Goal: Communication & Community: Ask a question

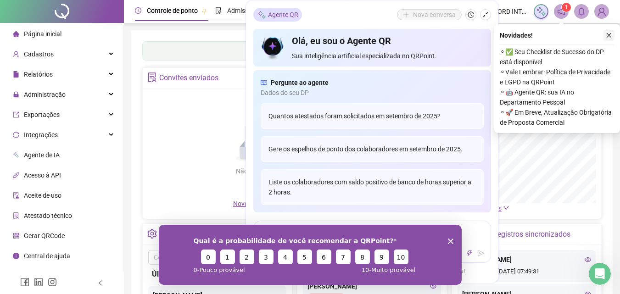
click at [607, 36] on icon "close" at bounding box center [609, 35] width 6 height 6
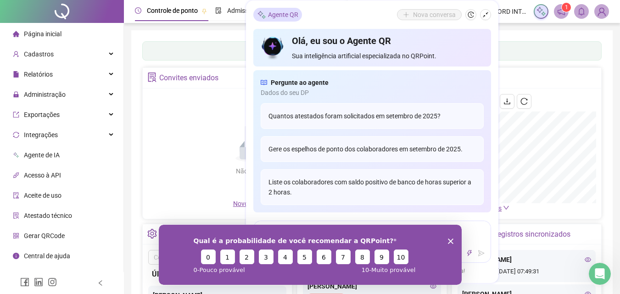
click at [450, 242] on icon "Encerrar pesquisa" at bounding box center [451, 241] width 6 height 6
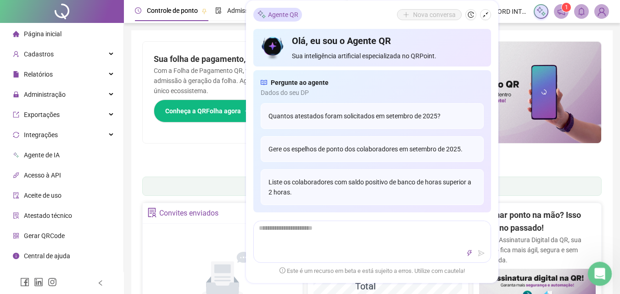
click at [600, 273] on icon "Abertura do Messenger da Intercom" at bounding box center [598, 272] width 15 height 15
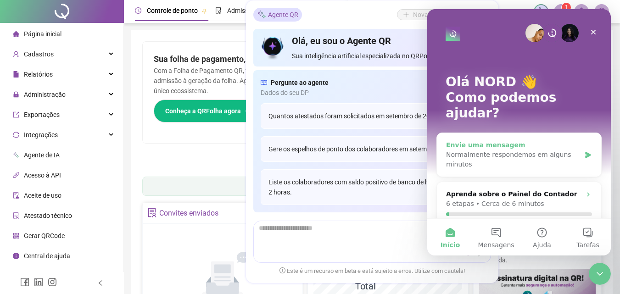
click at [517, 150] on div "Normalmente respondemos em alguns minutos" at bounding box center [513, 159] width 135 height 19
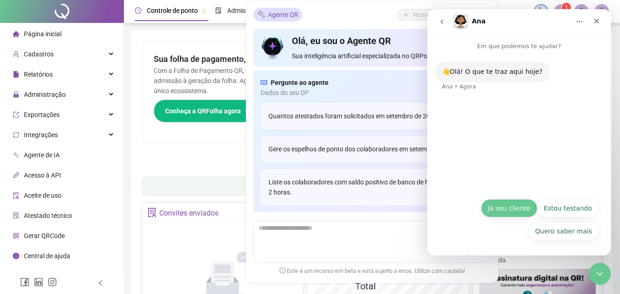
click at [516, 209] on button "Já sou cliente" at bounding box center [509, 208] width 56 height 18
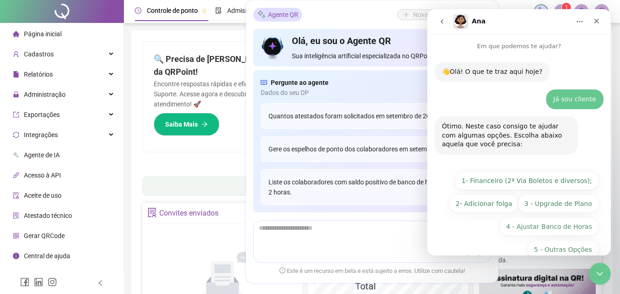
scroll to position [18, 0]
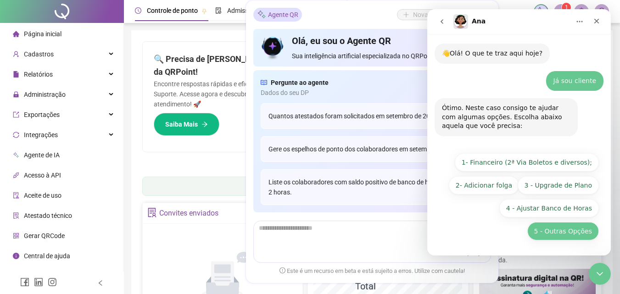
click at [554, 229] on button "5 - Outras Opções" at bounding box center [563, 231] width 72 height 18
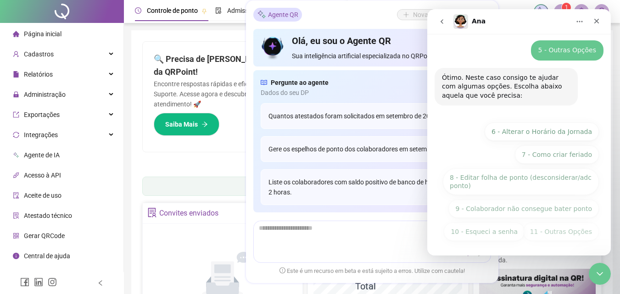
scroll to position [122, 0]
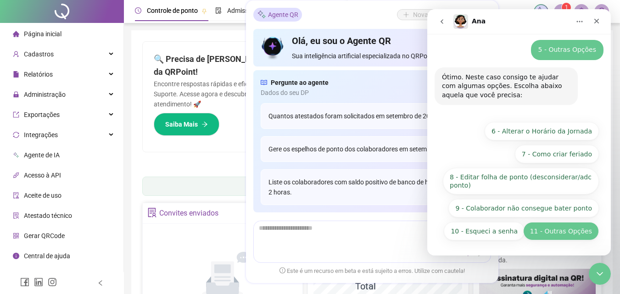
click at [558, 235] on button "11 - Outras Opções" at bounding box center [561, 231] width 76 height 18
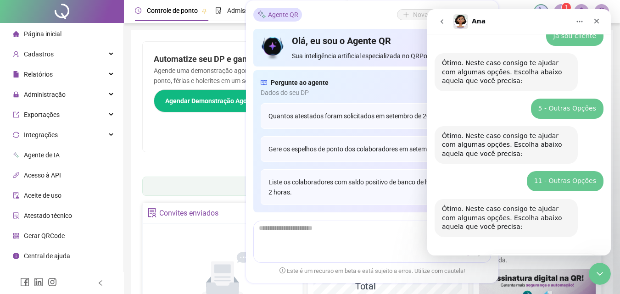
scroll to position [187, 0]
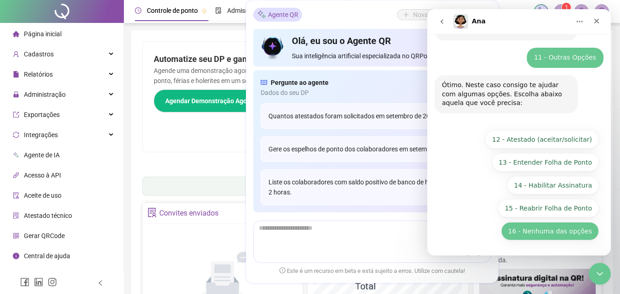
click at [552, 235] on button "16 - Nenhuma das opções" at bounding box center [550, 231] width 98 height 18
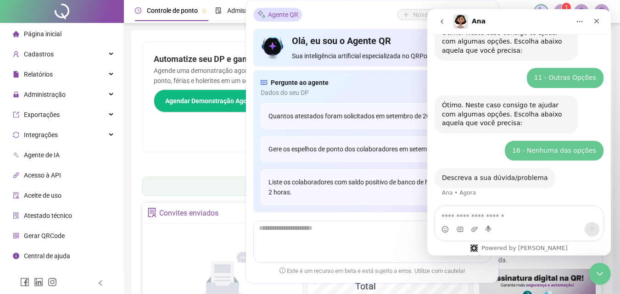
scroll to position [168, 0]
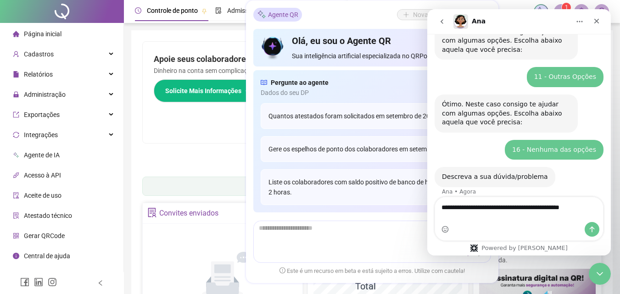
type textarea "**********"
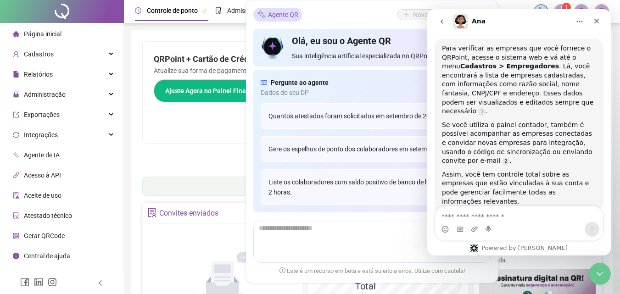
scroll to position [378, 0]
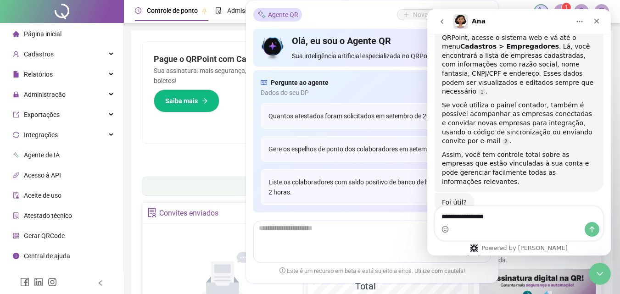
type textarea "**********"
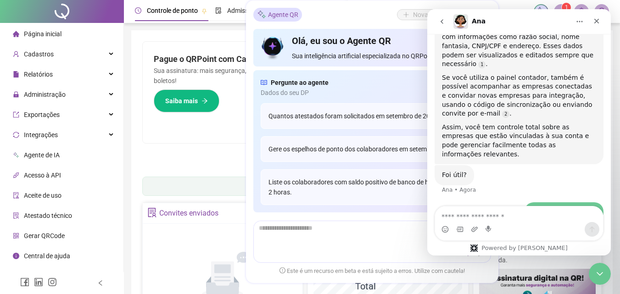
scroll to position [436, 0]
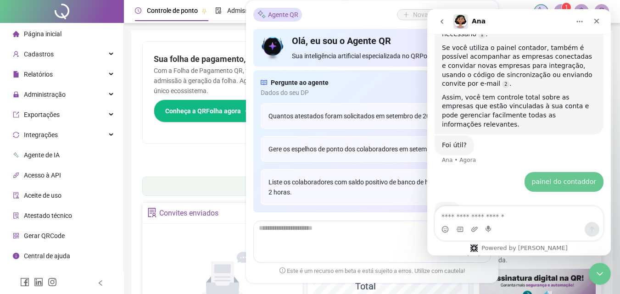
click at [345, 16] on div "Agente QR Nova conversa" at bounding box center [372, 15] width 238 height 14
click at [595, 24] on icon "Fechar" at bounding box center [596, 20] width 7 height 7
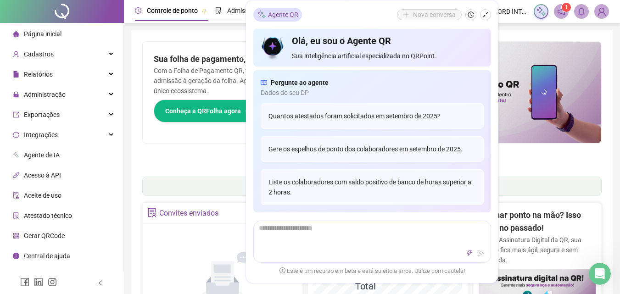
scroll to position [541, 0]
click at [603, 11] on img at bounding box center [602, 12] width 14 height 14
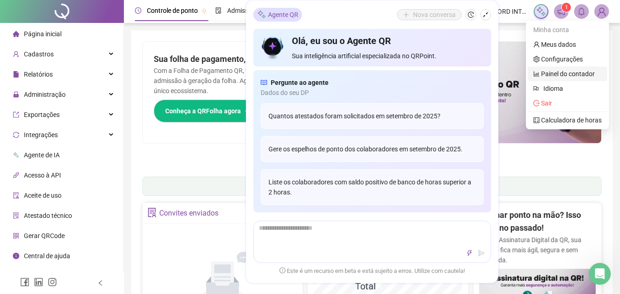
click at [567, 72] on link "Painel do contador" at bounding box center [564, 73] width 62 height 7
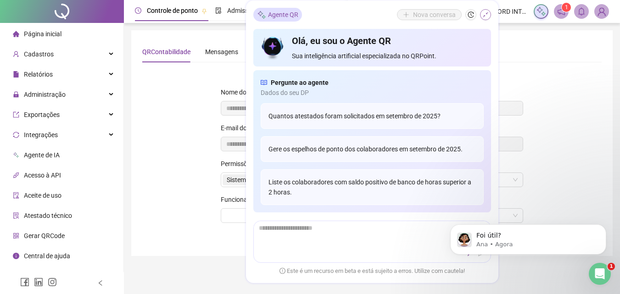
click at [486, 16] on icon "shrink" at bounding box center [485, 14] width 6 height 6
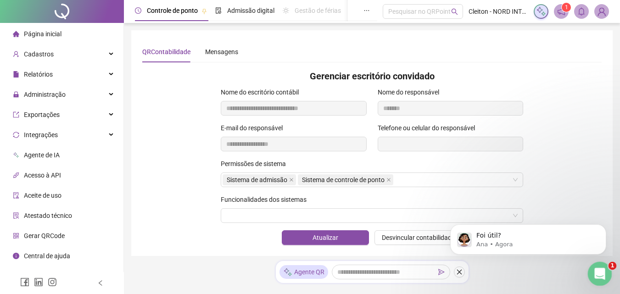
click at [594, 272] on icon "Abertura do Messenger da Intercom" at bounding box center [598, 272] width 15 height 15
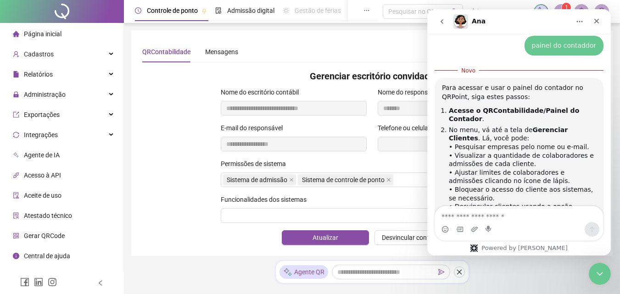
scroll to position [570, 0]
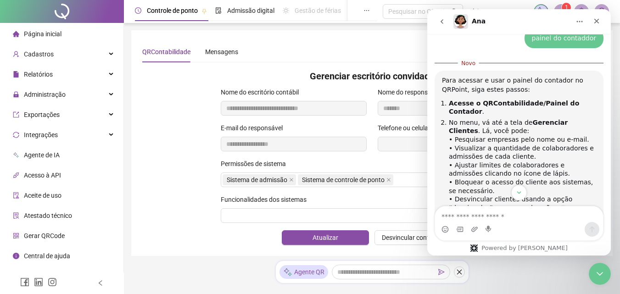
click at [187, 97] on div "**********" at bounding box center [372, 105] width 471 height 36
click at [596, 21] on icon "Fechar" at bounding box center [596, 21] width 5 height 5
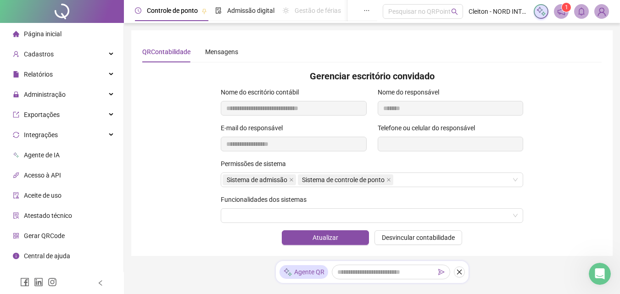
click at [196, 12] on span "Controle de ponto" at bounding box center [172, 10] width 51 height 7
click at [219, 55] on div "Mensagens" at bounding box center [221, 52] width 33 height 10
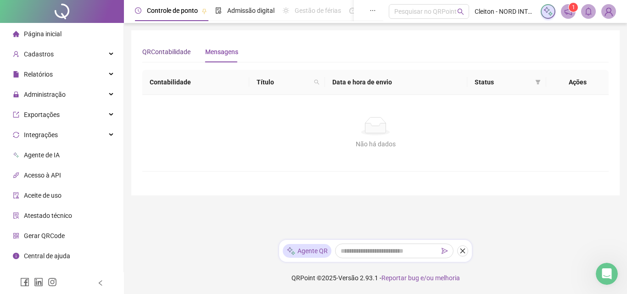
click at [157, 56] on div "QRContabilidade" at bounding box center [166, 52] width 48 height 10
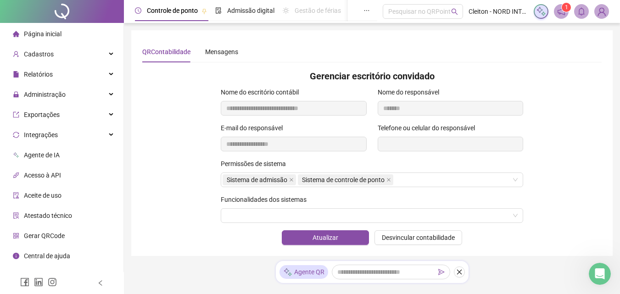
click at [600, 16] on img at bounding box center [602, 12] width 14 height 14
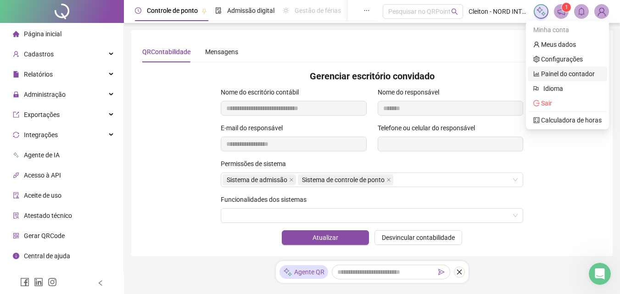
click at [574, 73] on link "Painel do contador" at bounding box center [564, 73] width 62 height 7
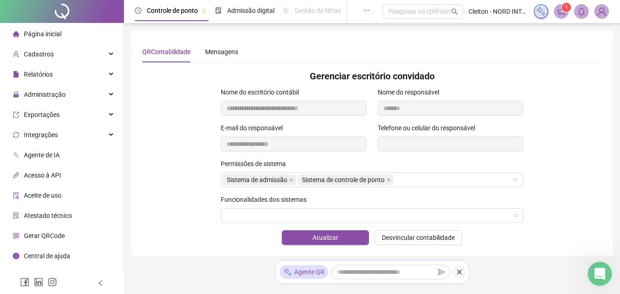
click at [601, 271] on icon "Abertura do Messenger da Intercom" at bounding box center [598, 272] width 15 height 15
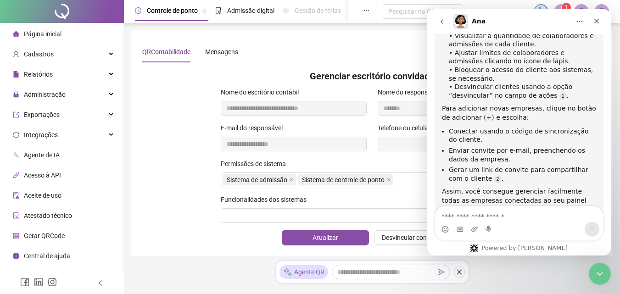
scroll to position [678, 0]
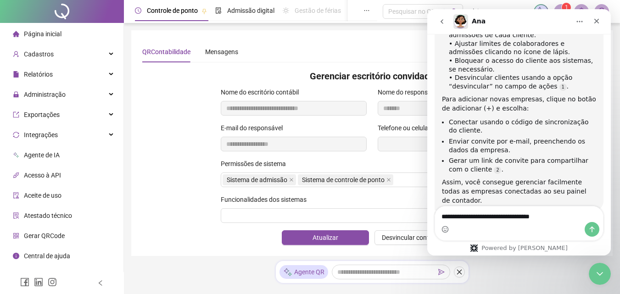
type textarea "**********"
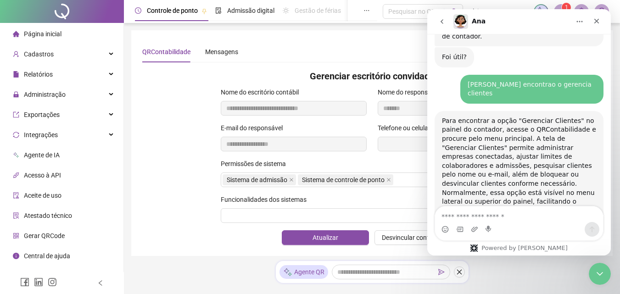
scroll to position [860, 0]
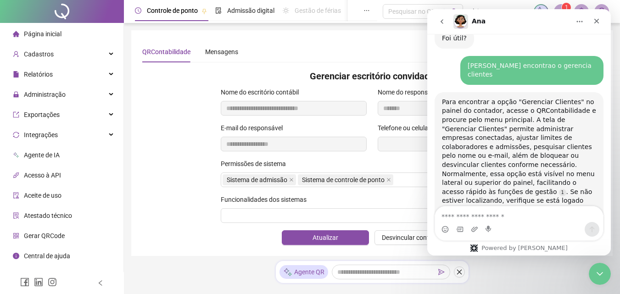
click at [372, 54] on div "QRContabilidade Mensagens" at bounding box center [372, 51] width 460 height 21
click at [593, 22] on icon "Fechar" at bounding box center [596, 20] width 7 height 7
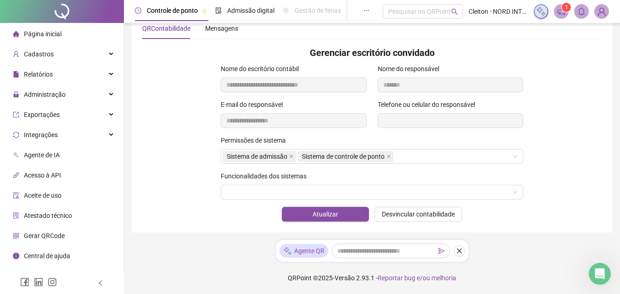
scroll to position [0, 0]
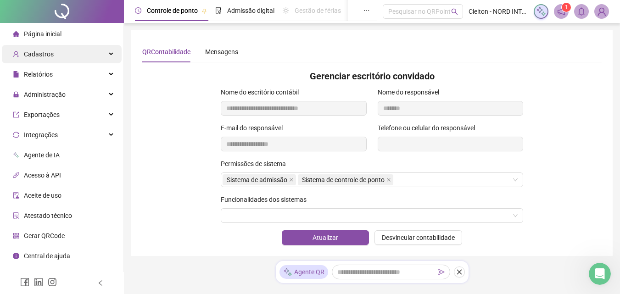
click at [113, 56] on div "Cadastros" at bounding box center [62, 54] width 120 height 18
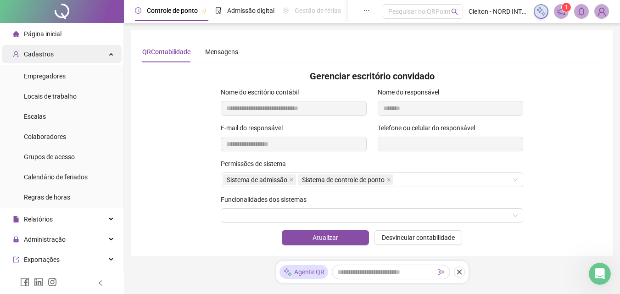
click at [113, 56] on div "Cadastros" at bounding box center [62, 54] width 120 height 18
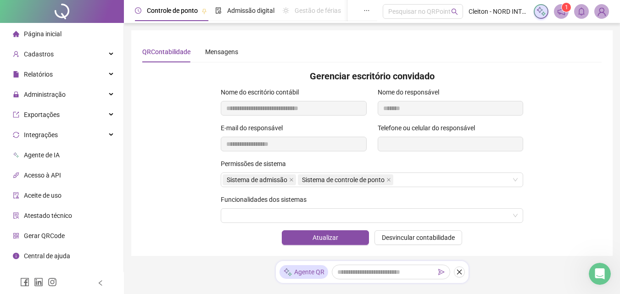
click at [175, 49] on div "QRContabilidade" at bounding box center [166, 52] width 48 height 10
click at [224, 52] on div "Mensagens" at bounding box center [221, 52] width 33 height 10
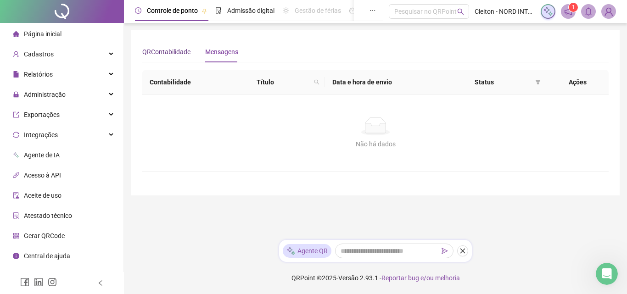
click at [174, 51] on div "QRContabilidade" at bounding box center [166, 52] width 48 height 10
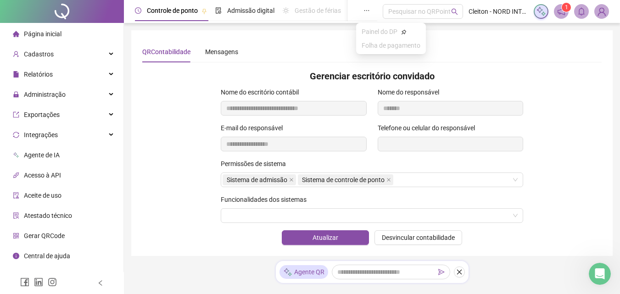
click at [364, 13] on icon "ellipsis" at bounding box center [367, 10] width 6 height 6
click at [596, 275] on icon "Abertura do Messenger da Intercom" at bounding box center [598, 272] width 15 height 15
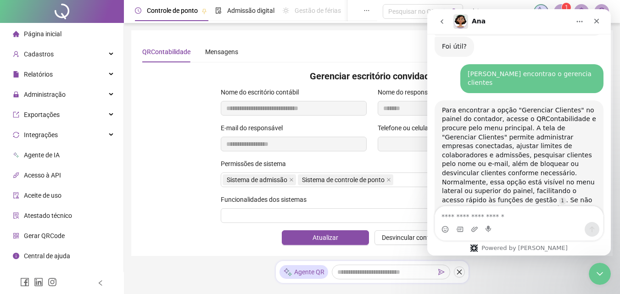
scroll to position [862, 0]
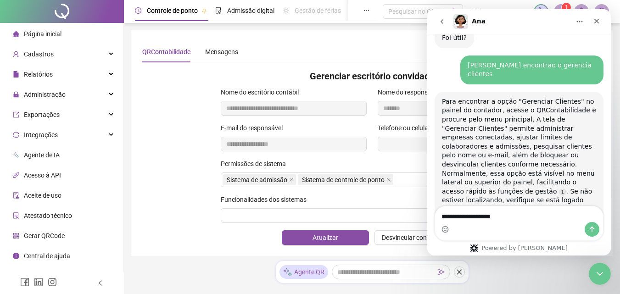
type textarea "**********"
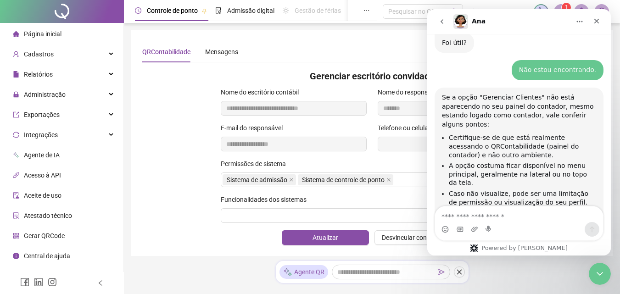
scroll to position [1082, 0]
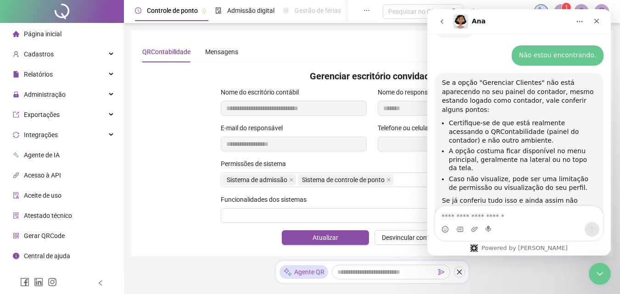
click at [513, 221] on textarea "Envie uma mensagem..." at bounding box center [519, 215] width 168 height 16
type textarea "***"
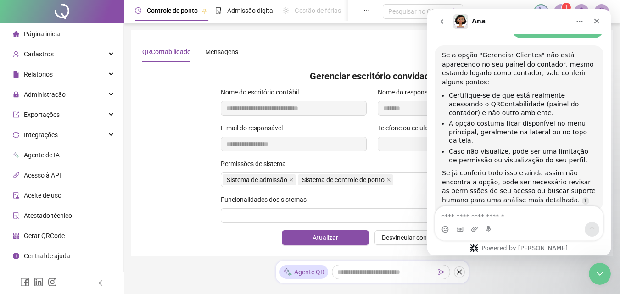
scroll to position [1139, 0]
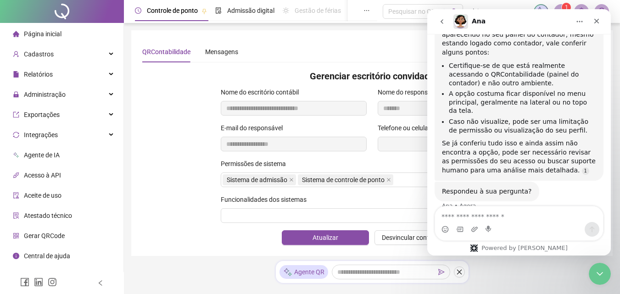
click at [201, 101] on div "**********" at bounding box center [372, 105] width 471 height 36
click at [596, 26] on div "Fechar" at bounding box center [597, 21] width 17 height 17
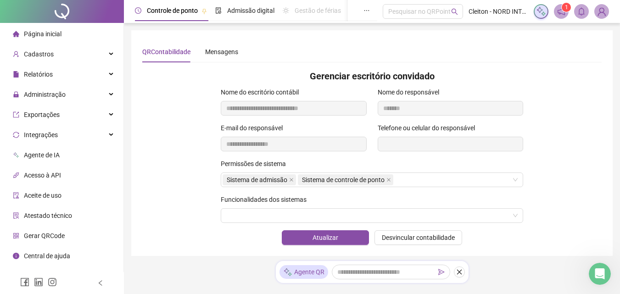
click at [602, 16] on img at bounding box center [602, 12] width 14 height 14
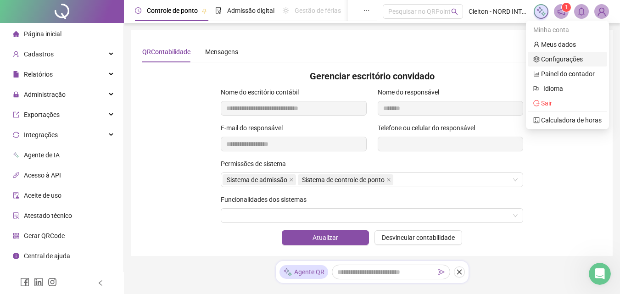
click at [572, 56] on link "Configurações" at bounding box center [558, 59] width 50 height 7
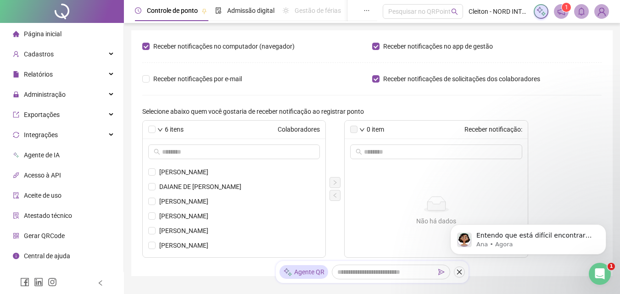
click at [605, 12] on img at bounding box center [602, 12] width 14 height 14
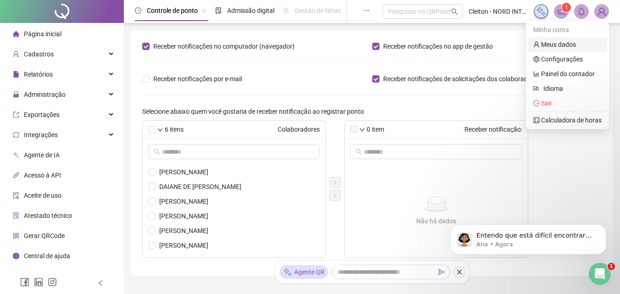
click at [566, 45] on link "Meus dados" at bounding box center [554, 44] width 43 height 7
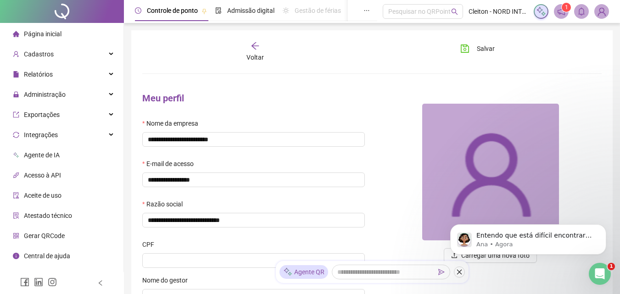
click at [602, 12] on img at bounding box center [602, 12] width 14 height 14
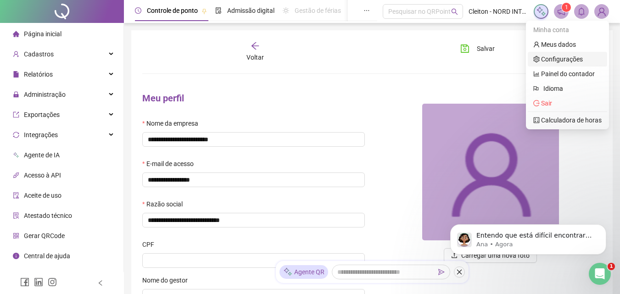
click at [568, 56] on link "Configurações" at bounding box center [558, 59] width 50 height 7
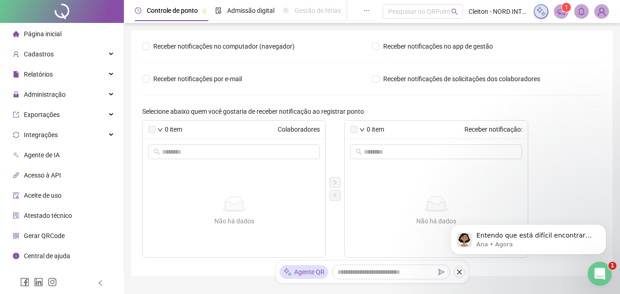
click at [594, 270] on icon "Abertura do Messenger da Intercom" at bounding box center [598, 272] width 15 height 15
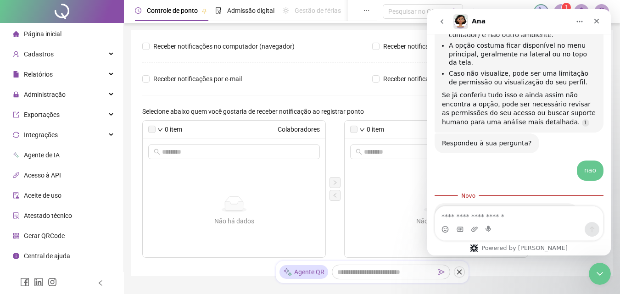
scroll to position [1188, 0]
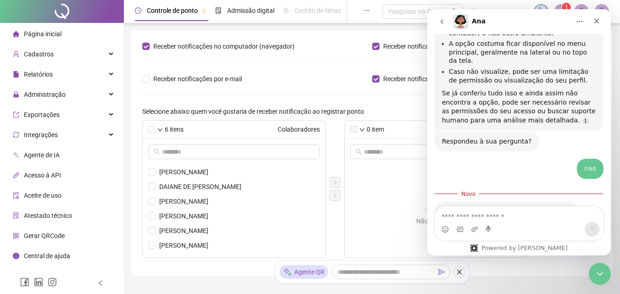
click at [506, 219] on textarea "Envie uma mensagem..." at bounding box center [519, 215] width 168 height 16
type textarea "***"
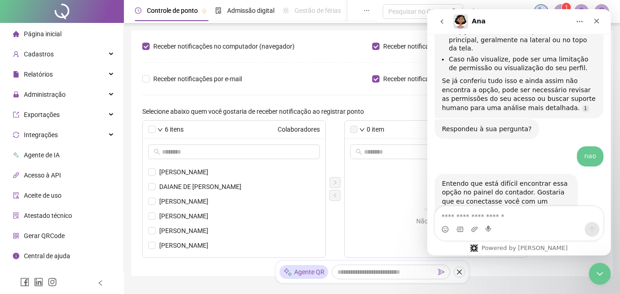
scroll to position [1230, 0]
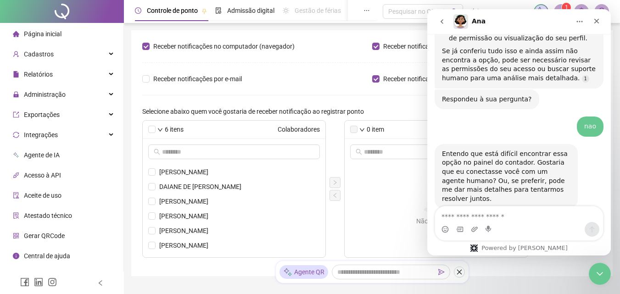
click at [316, 50] on div "Receber notificações no computador (navegador)" at bounding box center [257, 46] width 230 height 10
click at [598, 22] on icon "Fechar" at bounding box center [596, 21] width 5 height 5
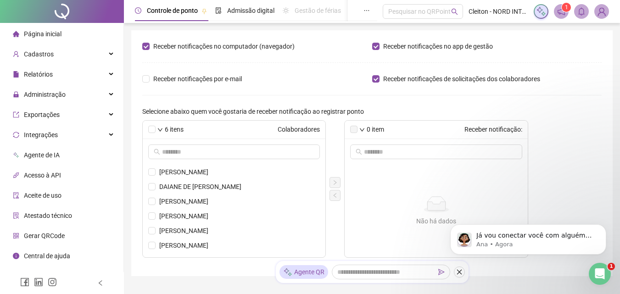
scroll to position [1264, 0]
click at [366, 10] on icon "ellipsis" at bounding box center [367, 10] width 6 height 6
click at [557, 14] on icon "notification" at bounding box center [561, 11] width 8 height 8
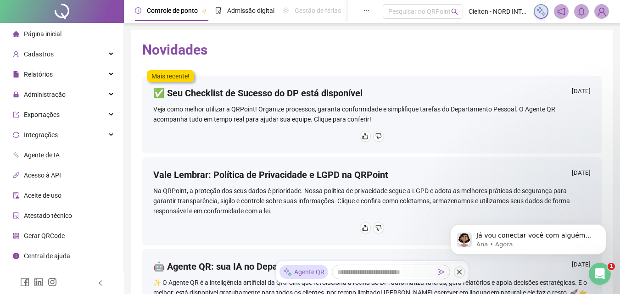
click at [557, 14] on icon "notification" at bounding box center [561, 11] width 8 height 8
click at [577, 11] on span at bounding box center [581, 11] width 15 height 15
click at [604, 12] on img at bounding box center [602, 12] width 14 height 14
click at [509, 14] on span "Cleiton - NORD INTELIGENCIA CONTÁBIL" at bounding box center [499, 11] width 60 height 10
click at [485, 12] on span "Cleiton - NORD INTELIGENCIA CONTÁBIL" at bounding box center [499, 11] width 60 height 10
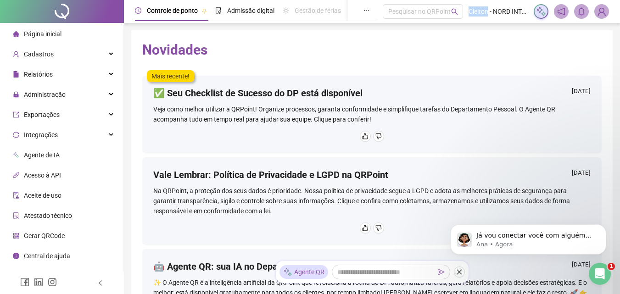
click at [485, 12] on span "Cleiton - NORD INTELIGENCIA CONTÁBIL" at bounding box center [499, 11] width 60 height 10
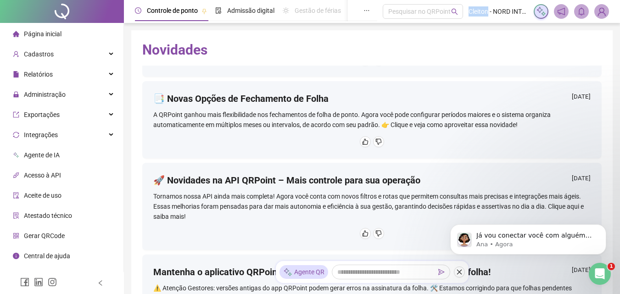
scroll to position [594, 0]
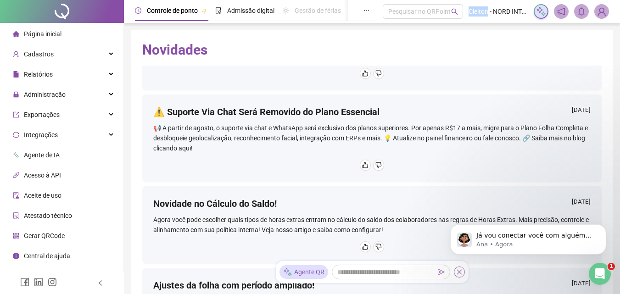
click at [461, 271] on icon "close" at bounding box center [459, 272] width 5 height 5
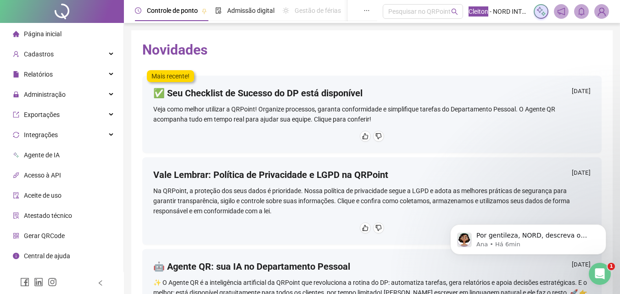
scroll to position [1328, 0]
click at [551, 239] on p "Por gentileza, NORD, descreva o motivo do seu contato, para que possamos agiliz…" at bounding box center [535, 235] width 118 height 9
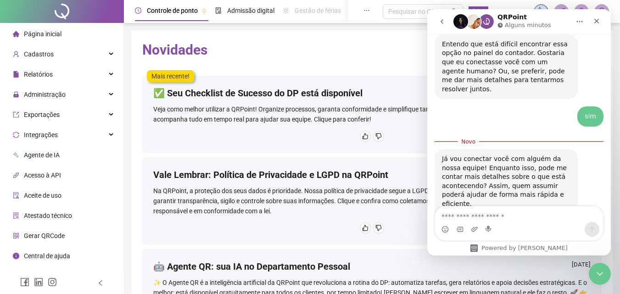
scroll to position [1343, 0]
click at [495, 224] on div "Messenger da Intercom" at bounding box center [519, 229] width 168 height 15
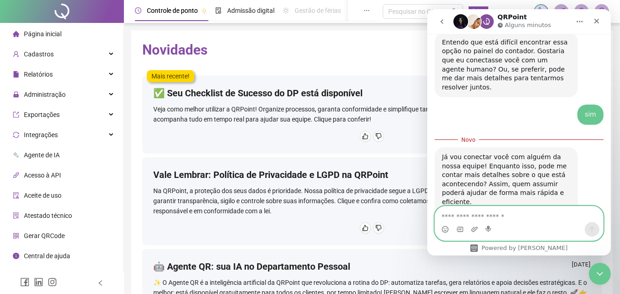
click at [512, 213] on textarea "Envie uma mensagem..." at bounding box center [519, 215] width 168 height 16
type textarea "**********"
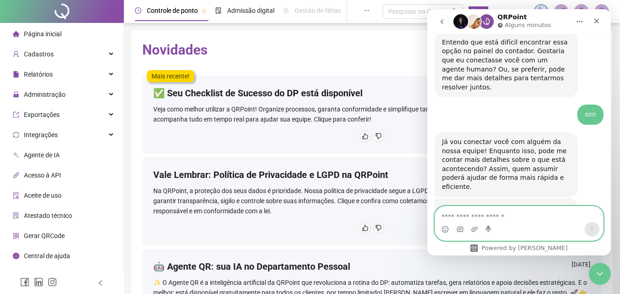
scroll to position [1356, 0]
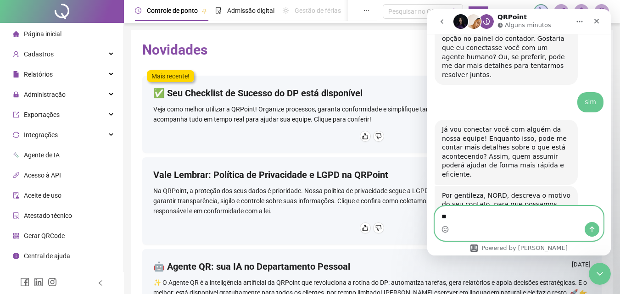
type textarea "*"
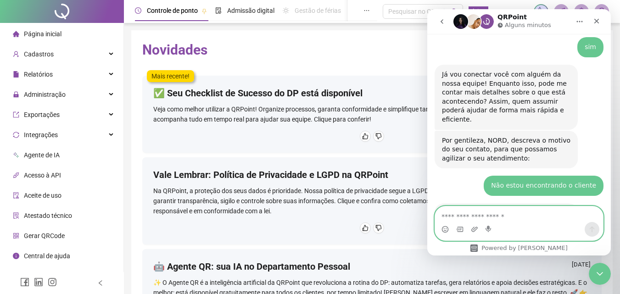
scroll to position [1410, 0]
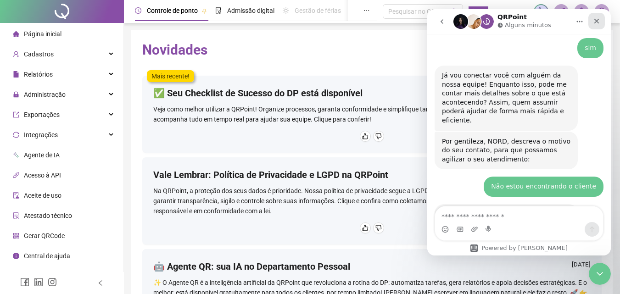
click at [599, 22] on icon "Fechar" at bounding box center [596, 20] width 7 height 7
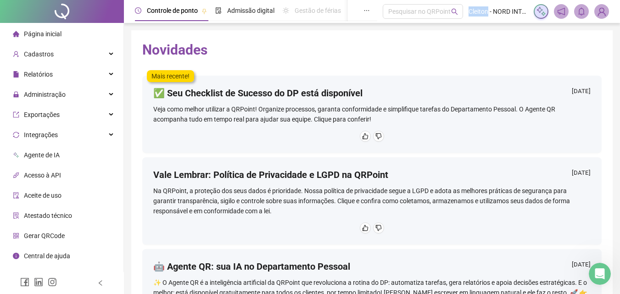
click at [600, 9] on img at bounding box center [602, 12] width 14 height 14
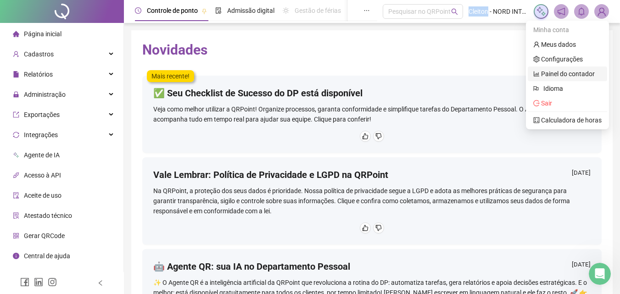
click at [568, 77] on link "Painel do contador" at bounding box center [564, 73] width 62 height 7
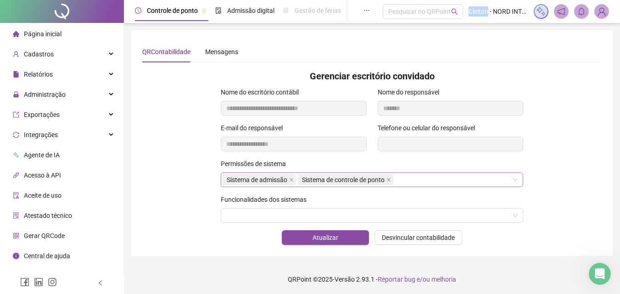
scroll to position [1, 0]
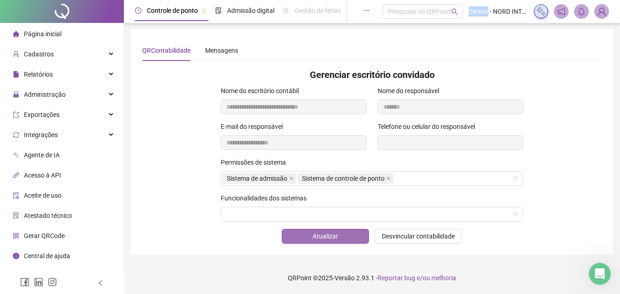
click at [337, 239] on span "Atualizar" at bounding box center [326, 236] width 26 height 10
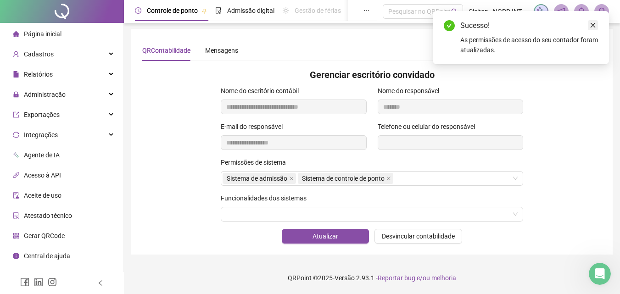
click at [593, 29] on link "Close" at bounding box center [593, 25] width 10 height 10
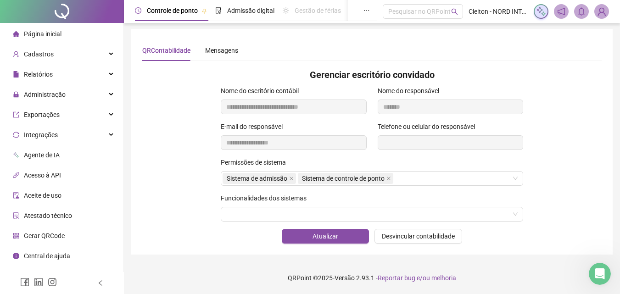
click at [605, 13] on img at bounding box center [602, 12] width 14 height 14
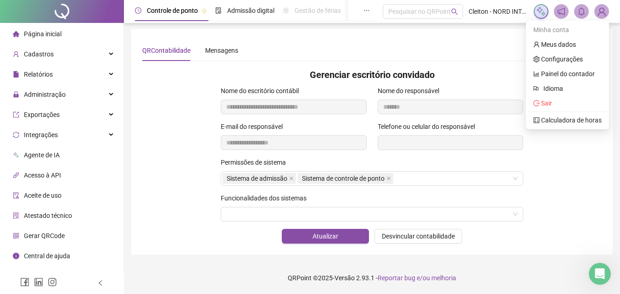
click at [605, 13] on img at bounding box center [602, 12] width 14 height 14
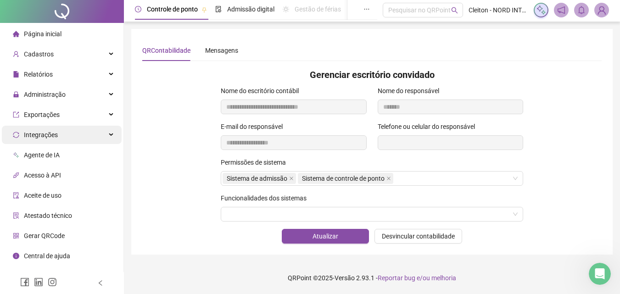
scroll to position [0, 0]
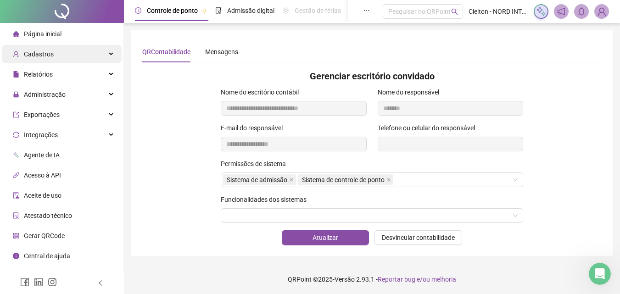
click at [90, 56] on div "Cadastros" at bounding box center [62, 54] width 120 height 18
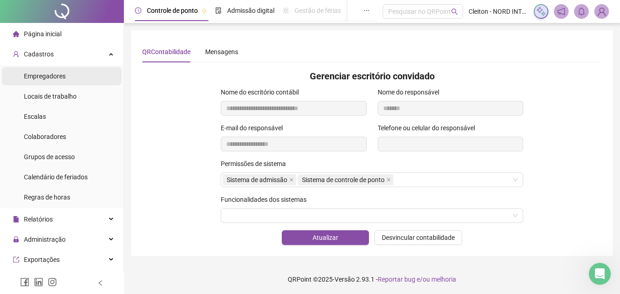
click at [69, 82] on li "Empregadores" at bounding box center [62, 76] width 120 height 18
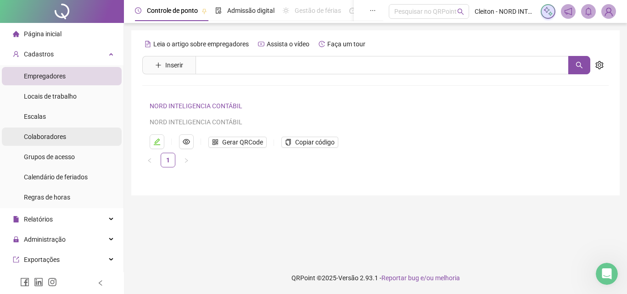
click at [55, 135] on span "Colaboradores" at bounding box center [45, 136] width 42 height 7
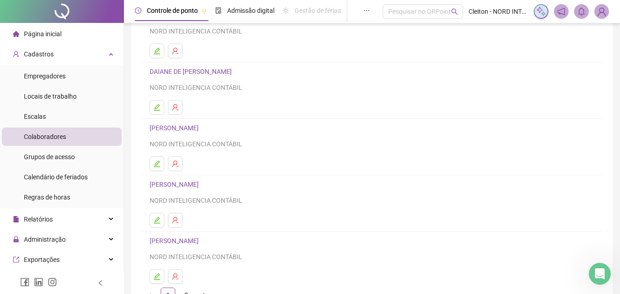
scroll to position [150, 0]
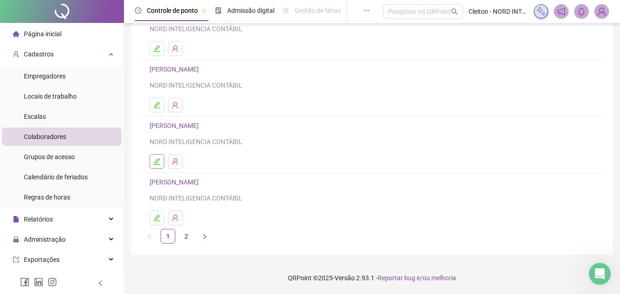
click at [157, 165] on icon "edit" at bounding box center [157, 161] width 6 height 6
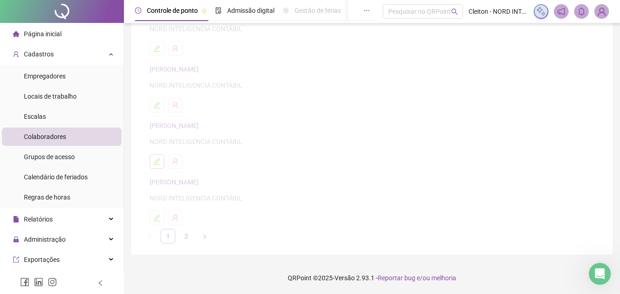
scroll to position [154, 0]
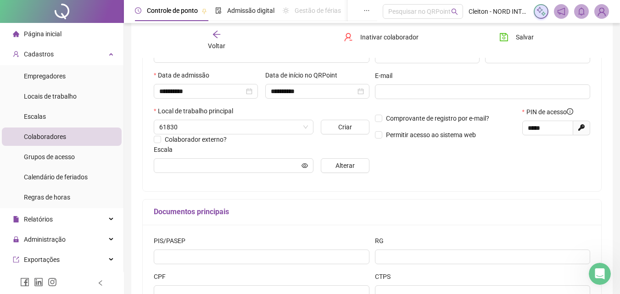
type input "**********"
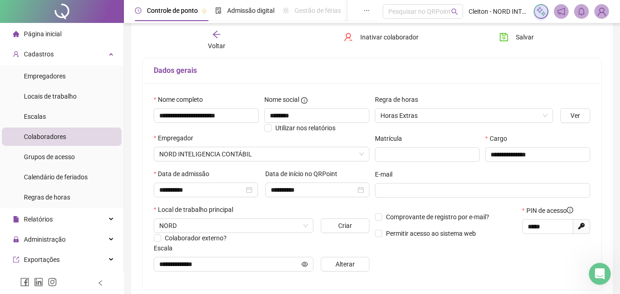
scroll to position [0, 0]
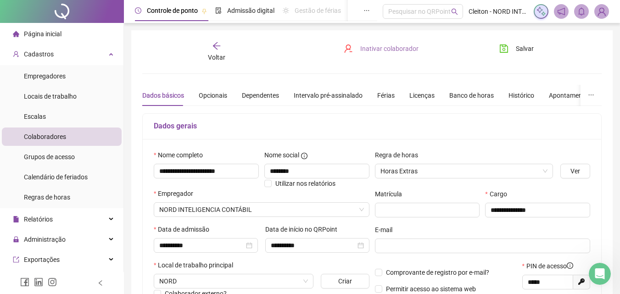
click at [370, 50] on span "Inativar colaborador" at bounding box center [389, 49] width 58 height 10
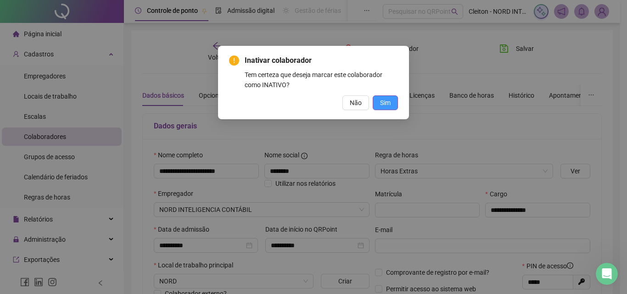
click at [387, 104] on span "Sim" at bounding box center [385, 103] width 11 height 10
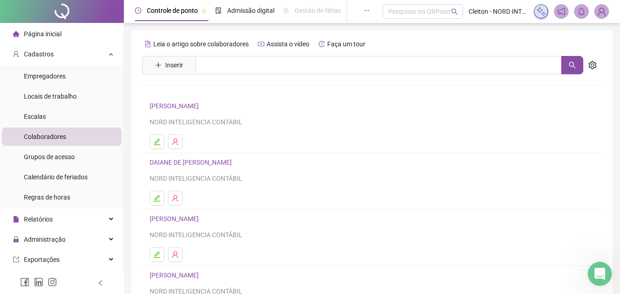
click at [600, 278] on icon "Abertura do Messenger da Intercom" at bounding box center [598, 272] width 15 height 15
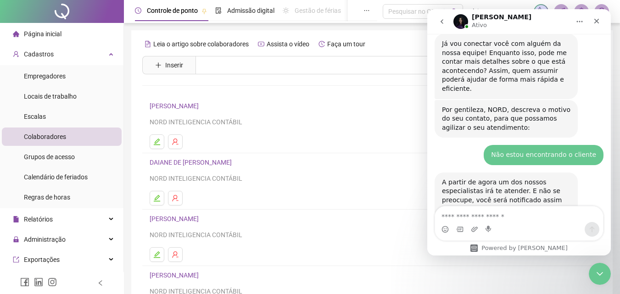
scroll to position [1442, 0]
type textarea "******"
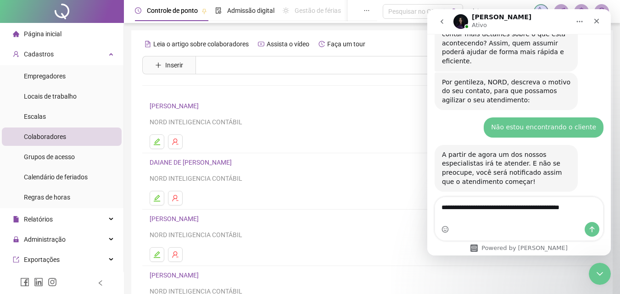
type textarea "**********"
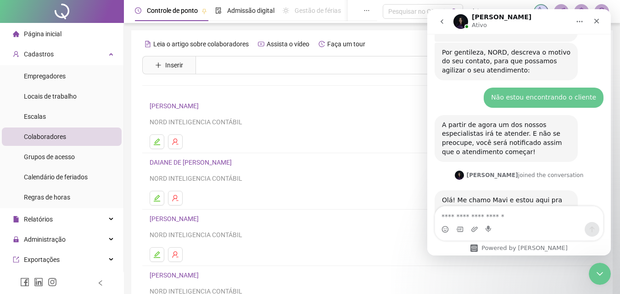
click at [513, 224] on div "Messenger da Intercom" at bounding box center [519, 229] width 168 height 15
click at [516, 213] on textarea "Envie uma mensagem..." at bounding box center [519, 215] width 168 height 16
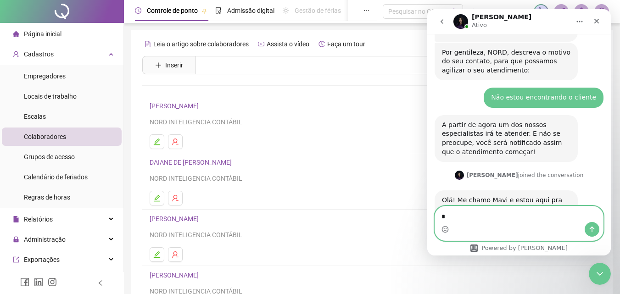
type textarea "**"
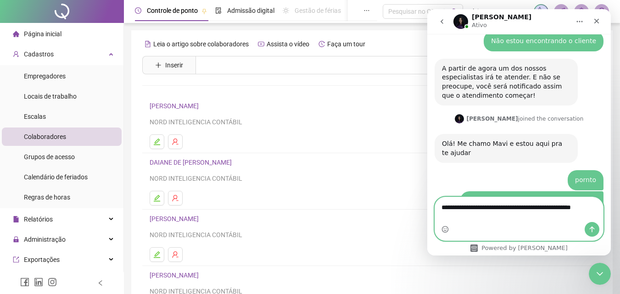
scroll to position [1556, 0]
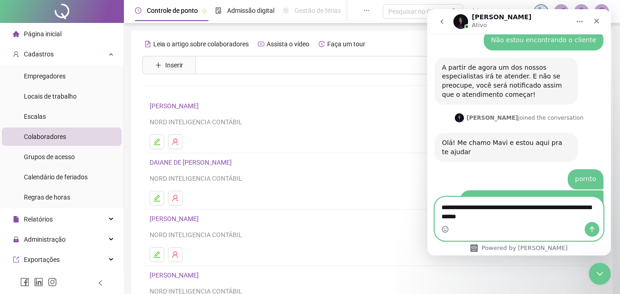
type textarea "**********"
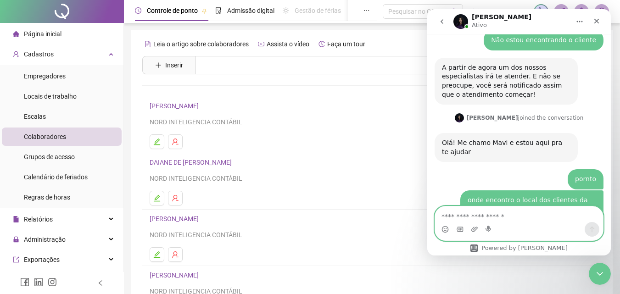
scroll to position [1584, 0]
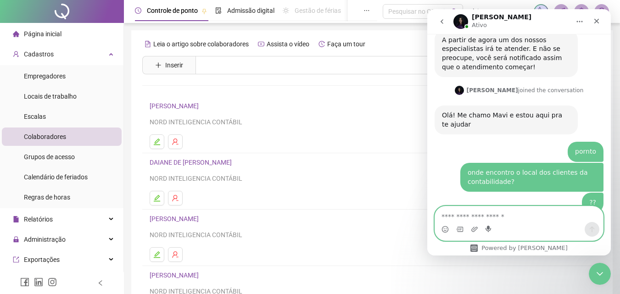
click at [487, 227] on icon "Start recording" at bounding box center [489, 229] width 7 height 7
click at [598, 22] on icon "Fechar" at bounding box center [596, 21] width 5 height 5
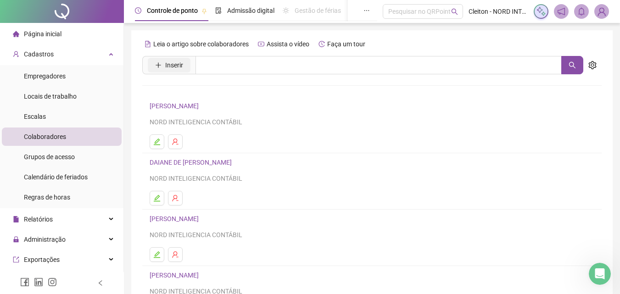
click at [179, 67] on span "Inserir" at bounding box center [174, 65] width 18 height 10
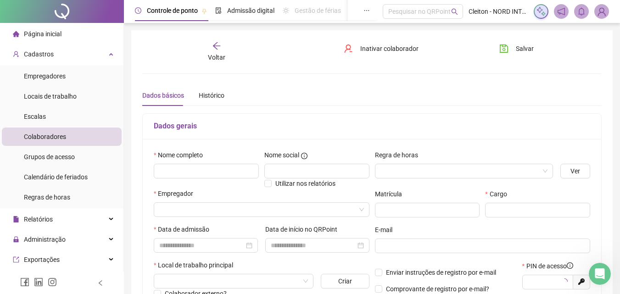
type input "*****"
click at [219, 168] on input "text" at bounding box center [206, 171] width 105 height 15
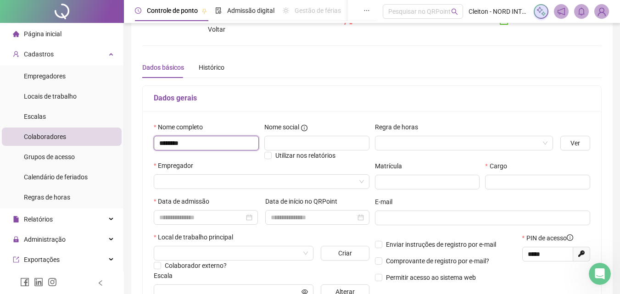
scroll to position [17, 0]
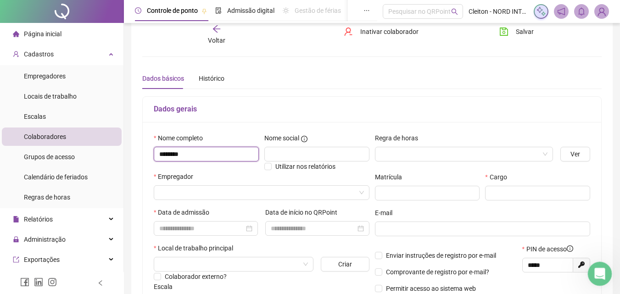
type input "*******"
click at [603, 275] on icon "Abertura do Messenger da Intercom" at bounding box center [598, 272] width 15 height 15
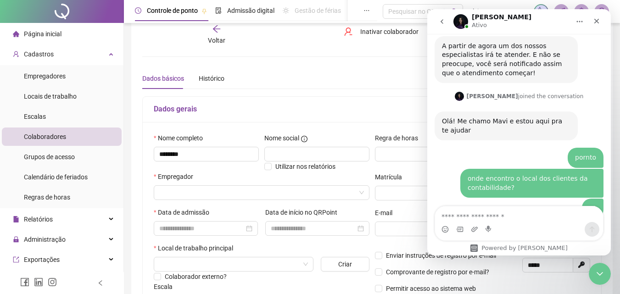
scroll to position [1584, 0]
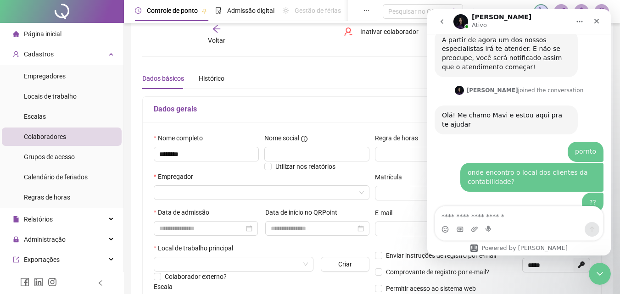
click at [493, 220] on textarea "Envie uma mensagem..." at bounding box center [519, 215] width 168 height 16
type textarea "***"
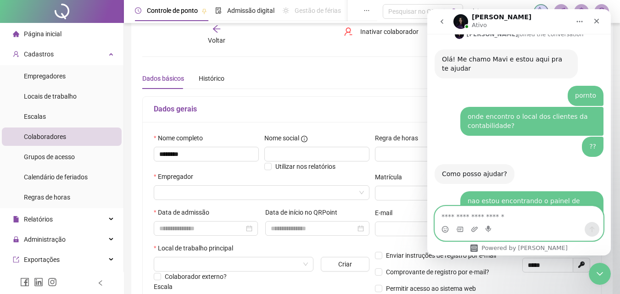
scroll to position [1641, 0]
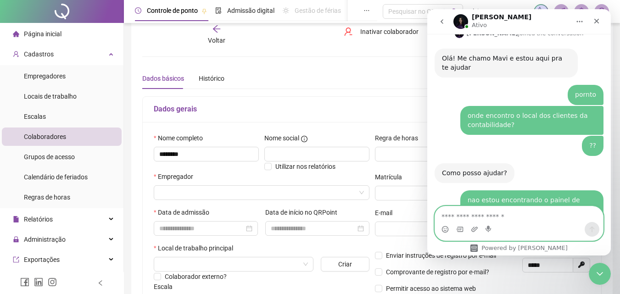
type textarea "*"
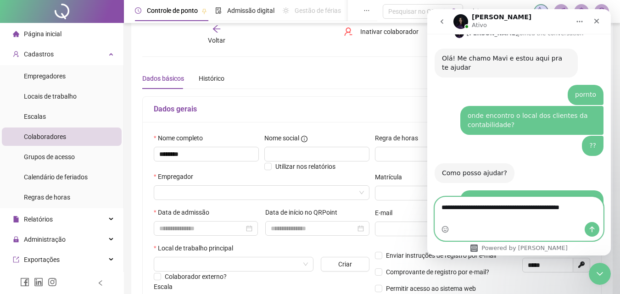
type textarea "**********"
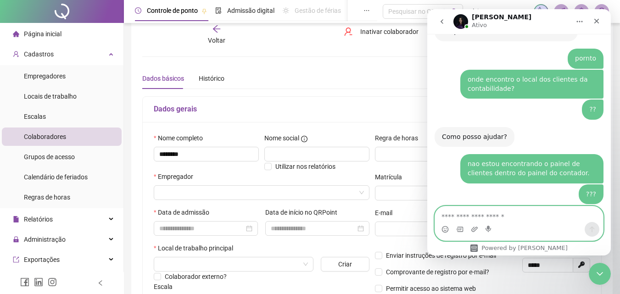
scroll to position [1677, 0]
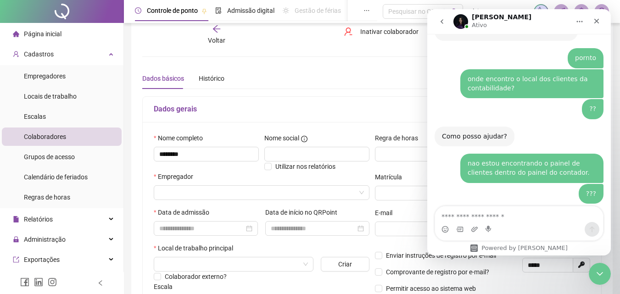
click at [397, 70] on div "Dados básicos Histórico" at bounding box center [372, 78] width 460 height 21
click at [601, 24] on div "Fechar" at bounding box center [597, 21] width 17 height 17
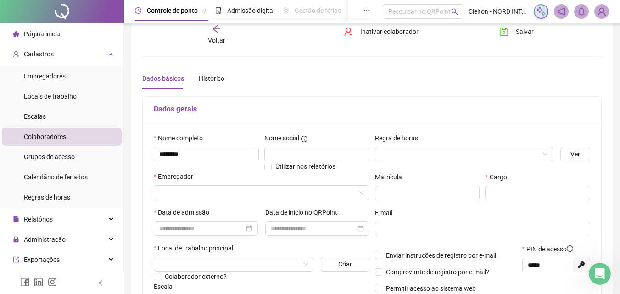
click at [603, 14] on img at bounding box center [602, 12] width 14 height 14
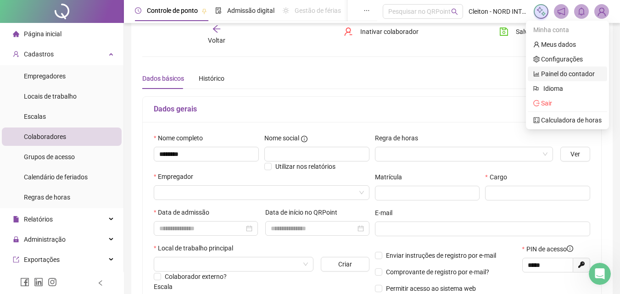
click at [579, 73] on link "Painel do contador" at bounding box center [564, 73] width 62 height 7
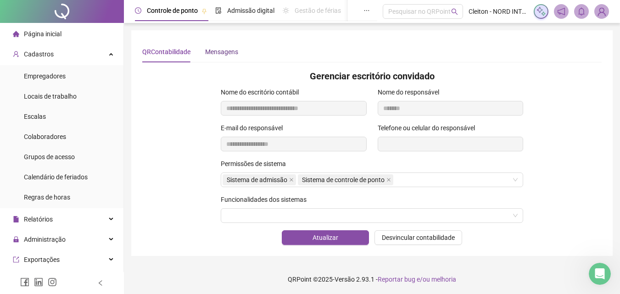
click at [222, 53] on div "Mensagens" at bounding box center [221, 52] width 33 height 10
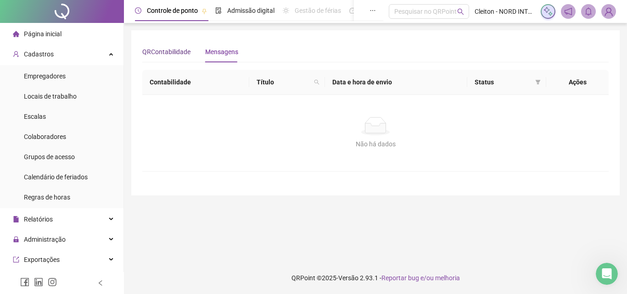
click at [172, 53] on div "QRContabilidade" at bounding box center [166, 52] width 48 height 10
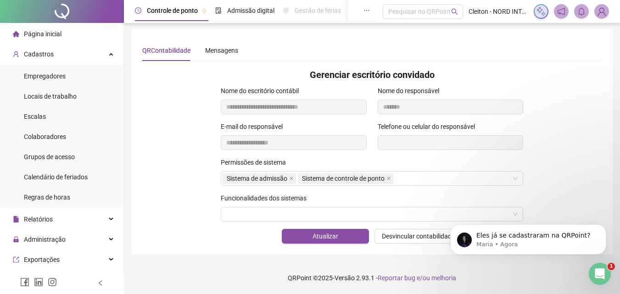
scroll to position [1740, 0]
click at [603, 274] on icon "Abertura do Messenger da Intercom" at bounding box center [598, 272] width 15 height 15
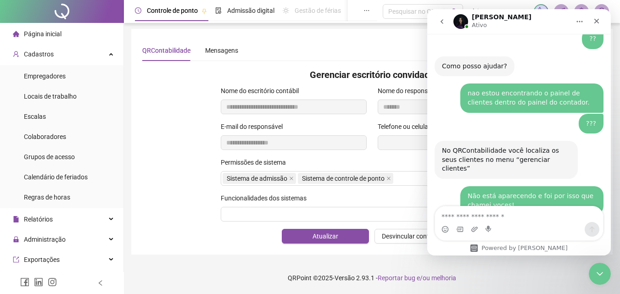
scroll to position [1755, 0]
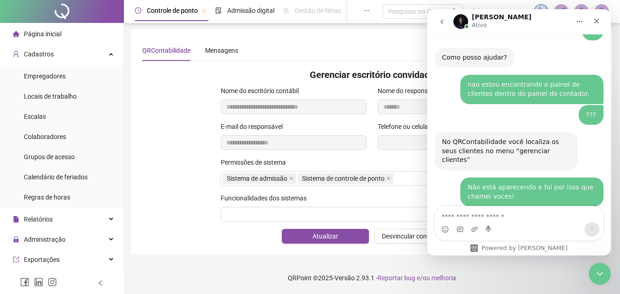
click at [545, 226] on div "Messenger da Intercom" at bounding box center [519, 229] width 168 height 15
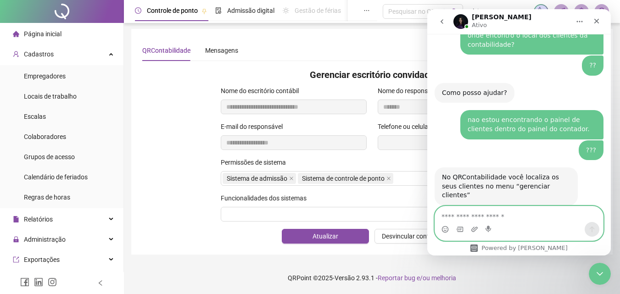
click at [542, 217] on textarea "Envie uma mensagem..." at bounding box center [519, 215] width 168 height 16
type textarea "**********"
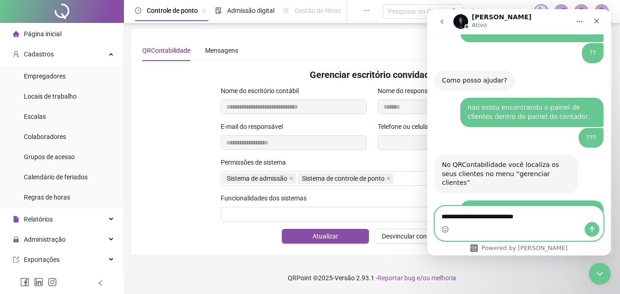
type textarea "**********"
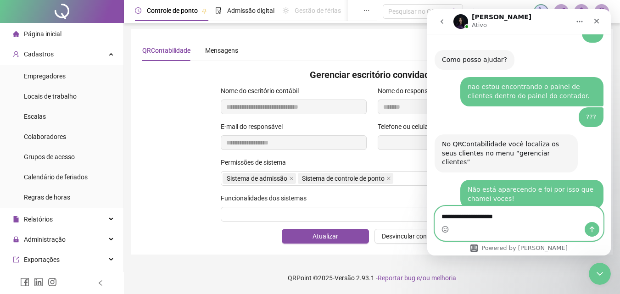
type textarea "**********"
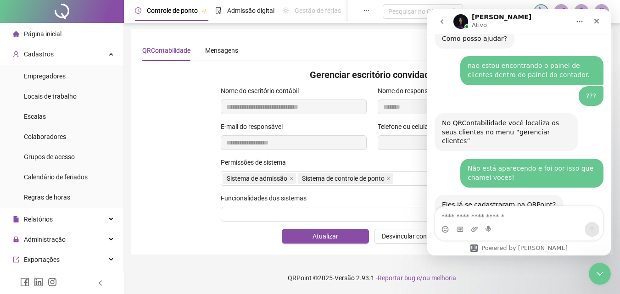
click at [185, 170] on div "Permissões de sistema Sistema de admissão Sistema de controle de ponto" at bounding box center [372, 175] width 471 height 36
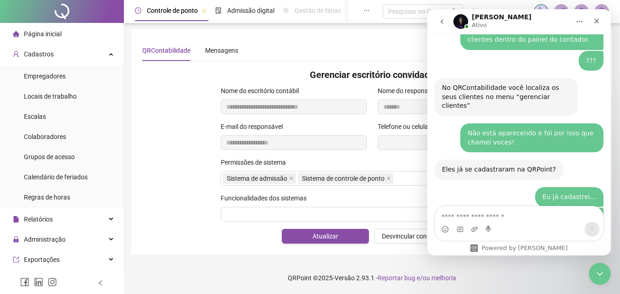
scroll to position [1833, 0]
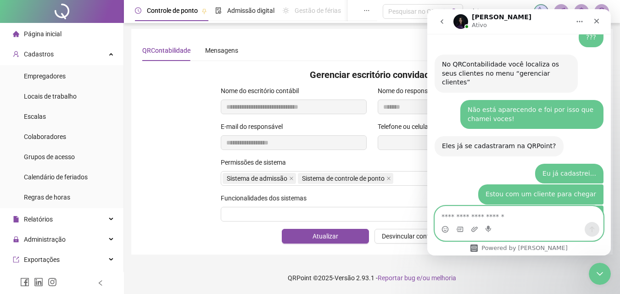
click at [488, 212] on textarea "Envie uma mensagem..." at bounding box center [519, 215] width 168 height 16
type textarea "***"
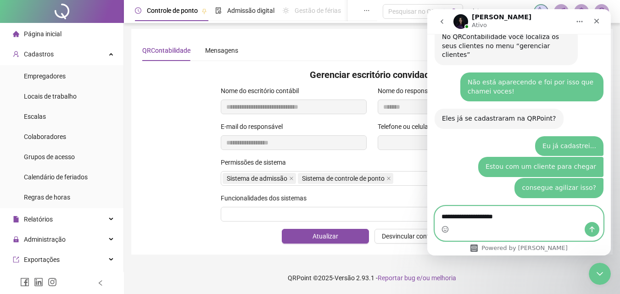
type textarea "**********"
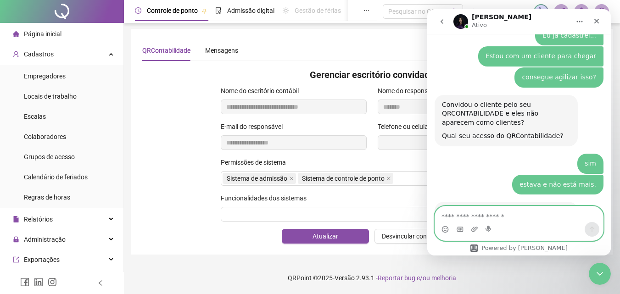
scroll to position [1935, 0]
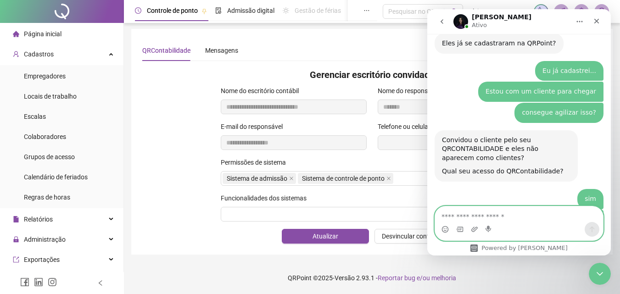
click at [488, 212] on textarea "Envie uma mensagem..." at bounding box center [519, 215] width 168 height 16
type textarea "****"
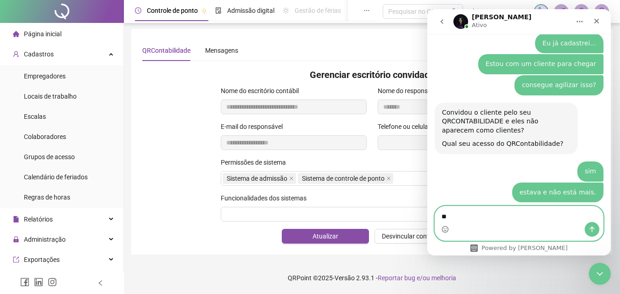
type textarea "*"
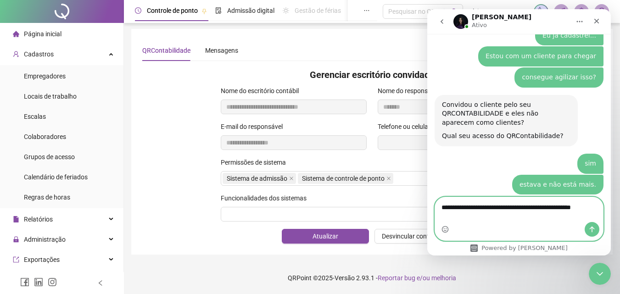
scroll to position [1972, 0]
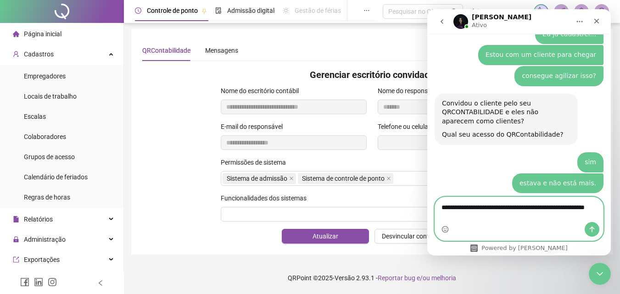
type textarea "**********"
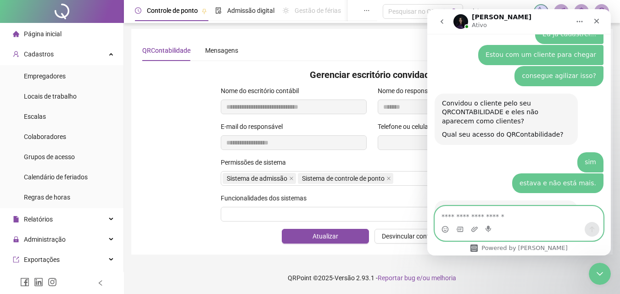
scroll to position [1993, 0]
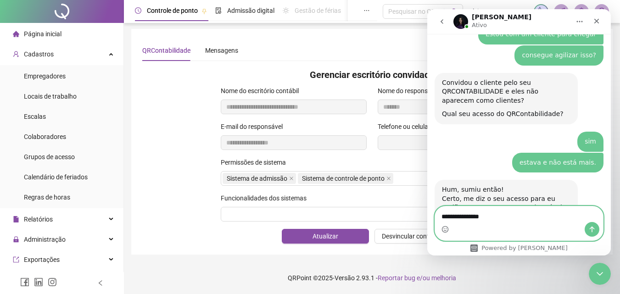
type textarea "**********"
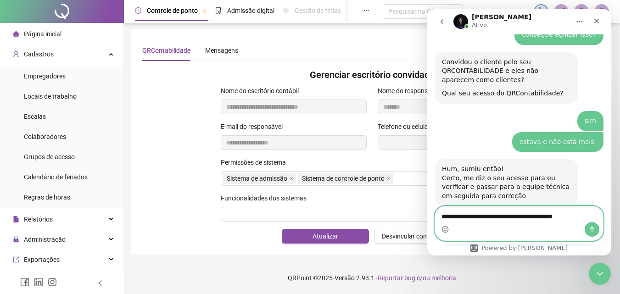
type textarea "**********"
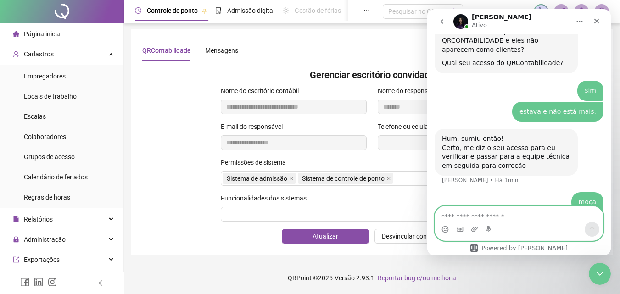
scroll to position [2079, 0]
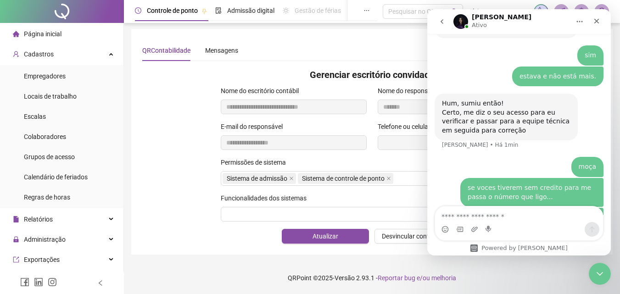
click at [188, 140] on div "**********" at bounding box center [372, 140] width 471 height 36
click at [227, 46] on div "Mensagens" at bounding box center [221, 50] width 33 height 10
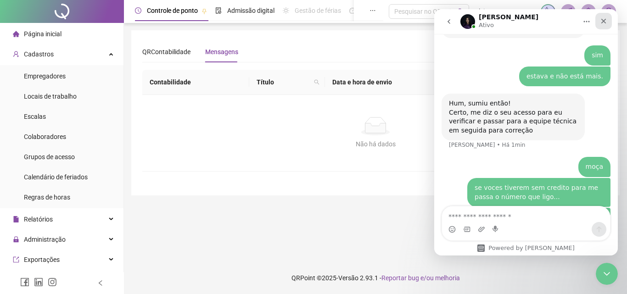
click at [603, 22] on icon "Fechar" at bounding box center [603, 20] width 7 height 7
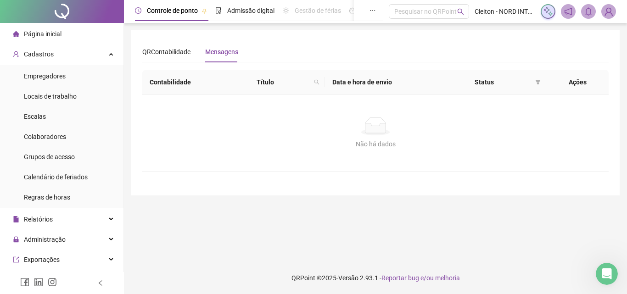
click at [615, 10] on img at bounding box center [609, 12] width 14 height 14
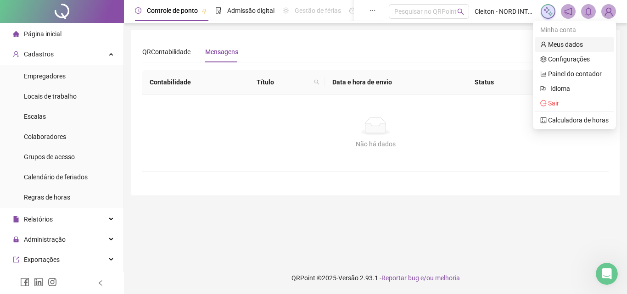
click at [574, 46] on link "Meus dados" at bounding box center [561, 44] width 43 height 7
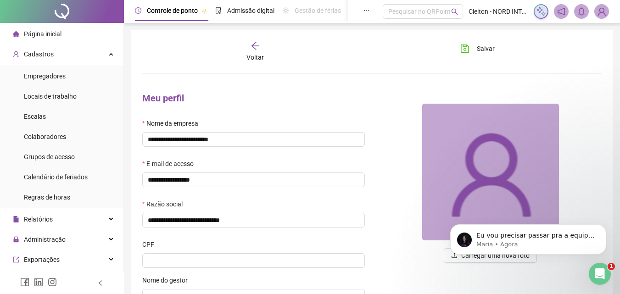
scroll to position [2102, 0]
click at [538, 241] on p "Maria • Agora" at bounding box center [535, 245] width 118 height 8
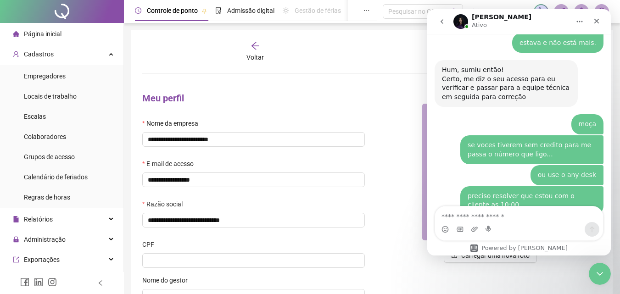
scroll to position [2118, 0]
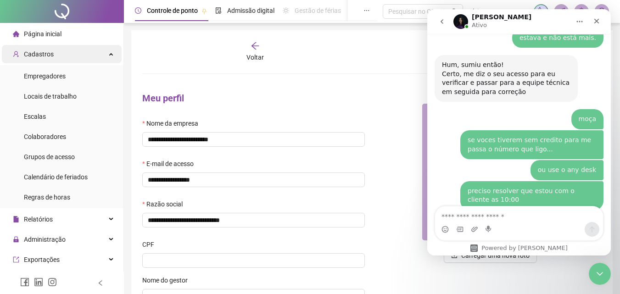
click at [71, 50] on div "Cadastros" at bounding box center [62, 54] width 120 height 18
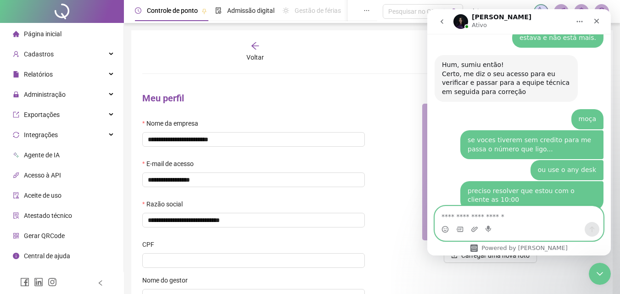
click at [492, 215] on textarea "Envie uma mensagem..." at bounding box center [519, 215] width 168 height 16
type textarea "*********"
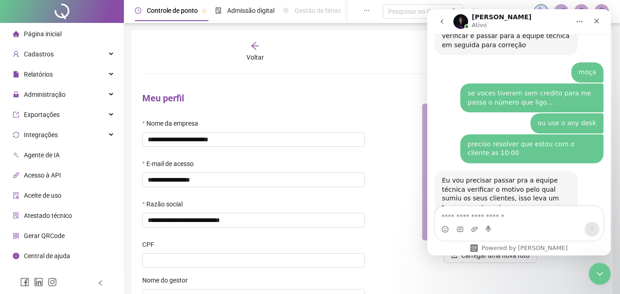
scroll to position [2165, 0]
click at [502, 247] on div "534534706 NORD • Há 2min" at bounding box center [519, 262] width 169 height 31
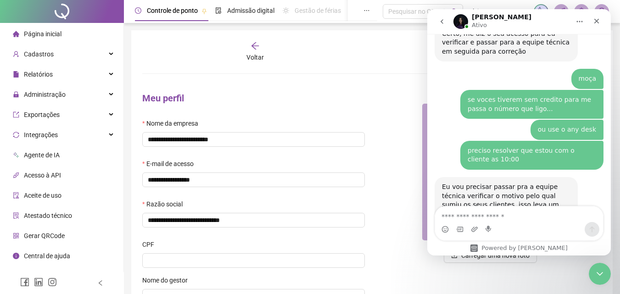
scroll to position [2157, 0]
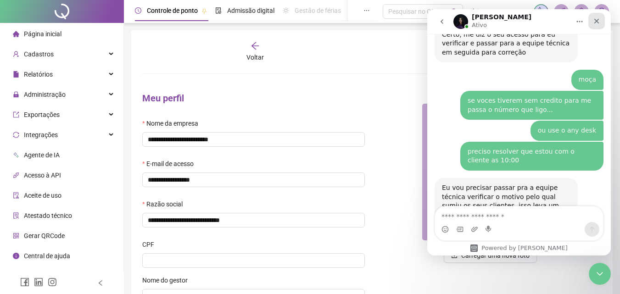
click at [598, 24] on icon "Fechar" at bounding box center [596, 20] width 7 height 7
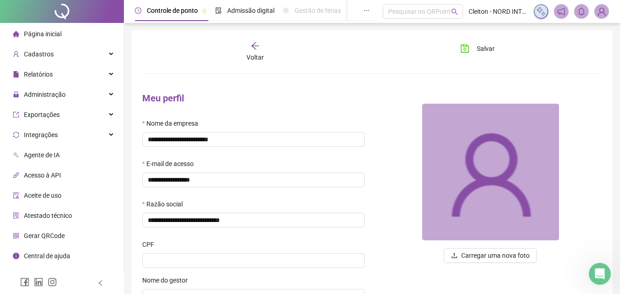
click at [604, 16] on img at bounding box center [602, 12] width 14 height 14
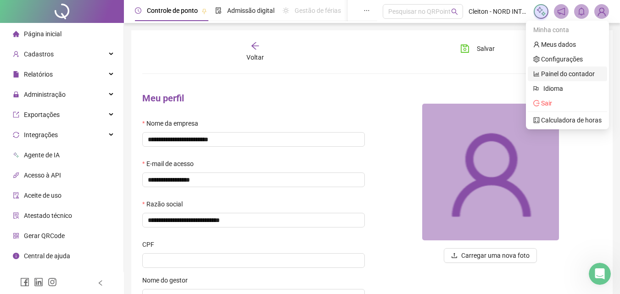
click at [566, 78] on link "Painel do contador" at bounding box center [564, 73] width 62 height 7
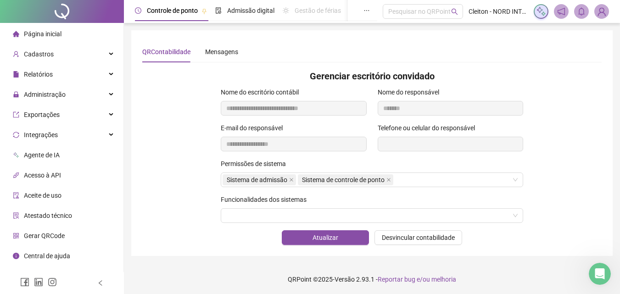
click at [355, 163] on div "Permissões de sistema" at bounding box center [372, 166] width 303 height 14
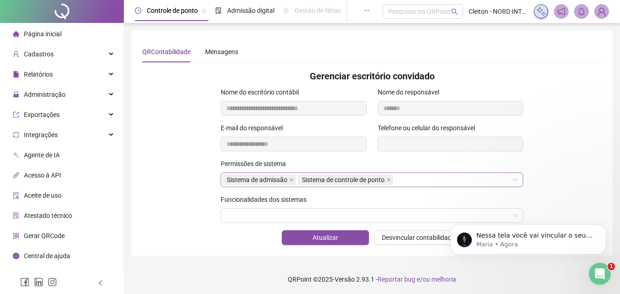
scroll to position [2187, 0]
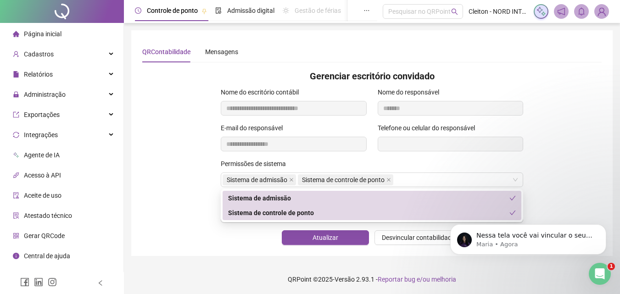
drag, startPoint x: 455, startPoint y: 177, endPoint x: 484, endPoint y: 162, distance: 32.8
click at [484, 162] on div "Permissões de sistema Sistema de admissão Sistema de controle de ponto" at bounding box center [372, 173] width 303 height 28
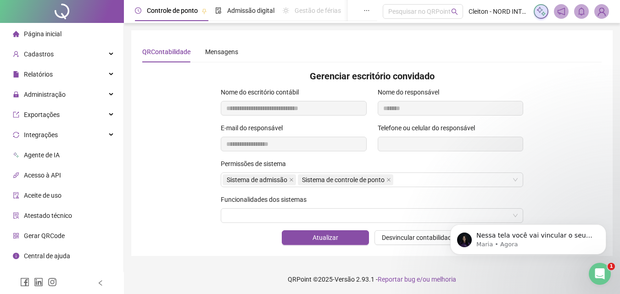
click at [568, 148] on div "**********" at bounding box center [372, 141] width 471 height 36
click at [566, 238] on p "Nessa tela você vai vincular o seu cliente a contabilidade" at bounding box center [535, 235] width 118 height 9
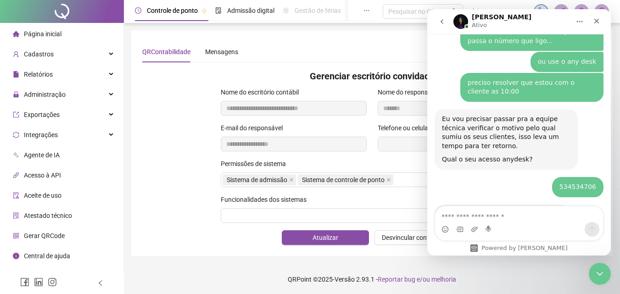
scroll to position [2237, 0]
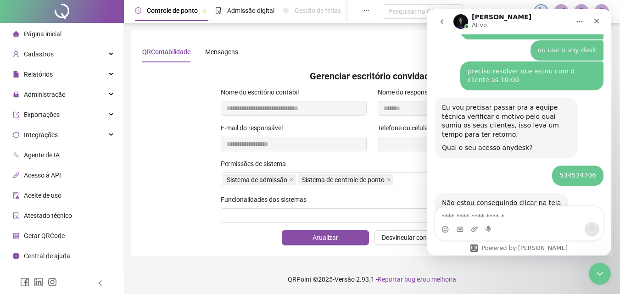
click at [517, 215] on textarea "Envie uma mensagem..." at bounding box center [519, 215] width 168 height 16
type textarea "**********"
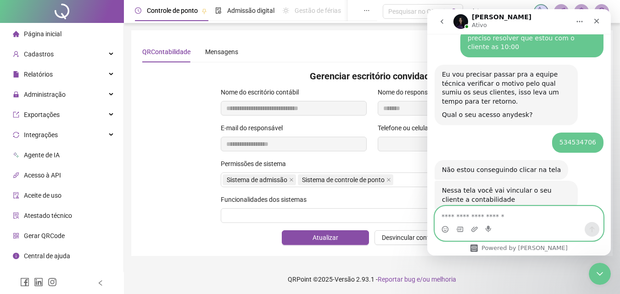
scroll to position [2263, 0]
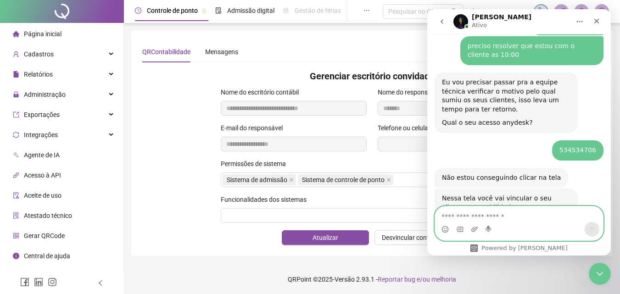
click at [485, 215] on textarea "Envie uma mensagem..." at bounding box center [519, 215] width 168 height 16
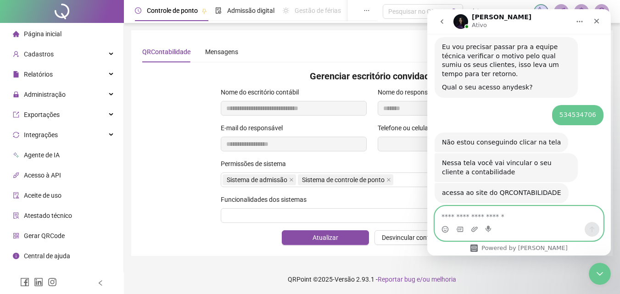
scroll to position [2319, 0]
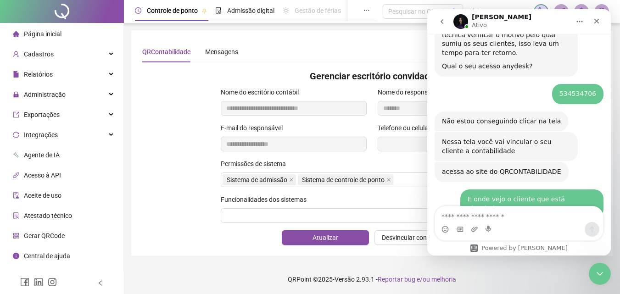
click at [514, 253] on link "[URL][DOMAIN_NAME]" at bounding box center [478, 256] width 72 height 7
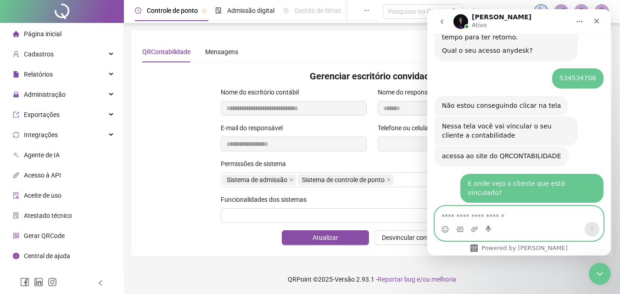
click at [514, 219] on textarea "Envie uma mensagem..." at bounding box center [519, 215] width 168 height 16
click at [500, 221] on textarea "Envie uma mensagem..." at bounding box center [519, 215] width 168 height 16
type textarea "*********"
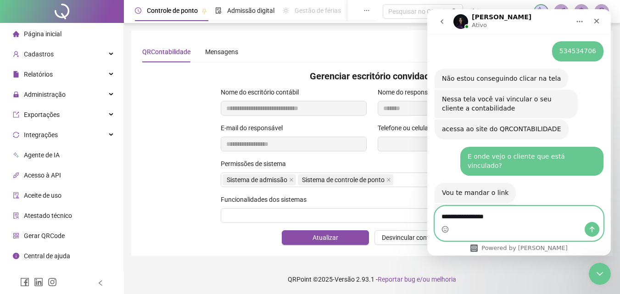
type textarea "**********"
